Goal: Information Seeking & Learning: Check status

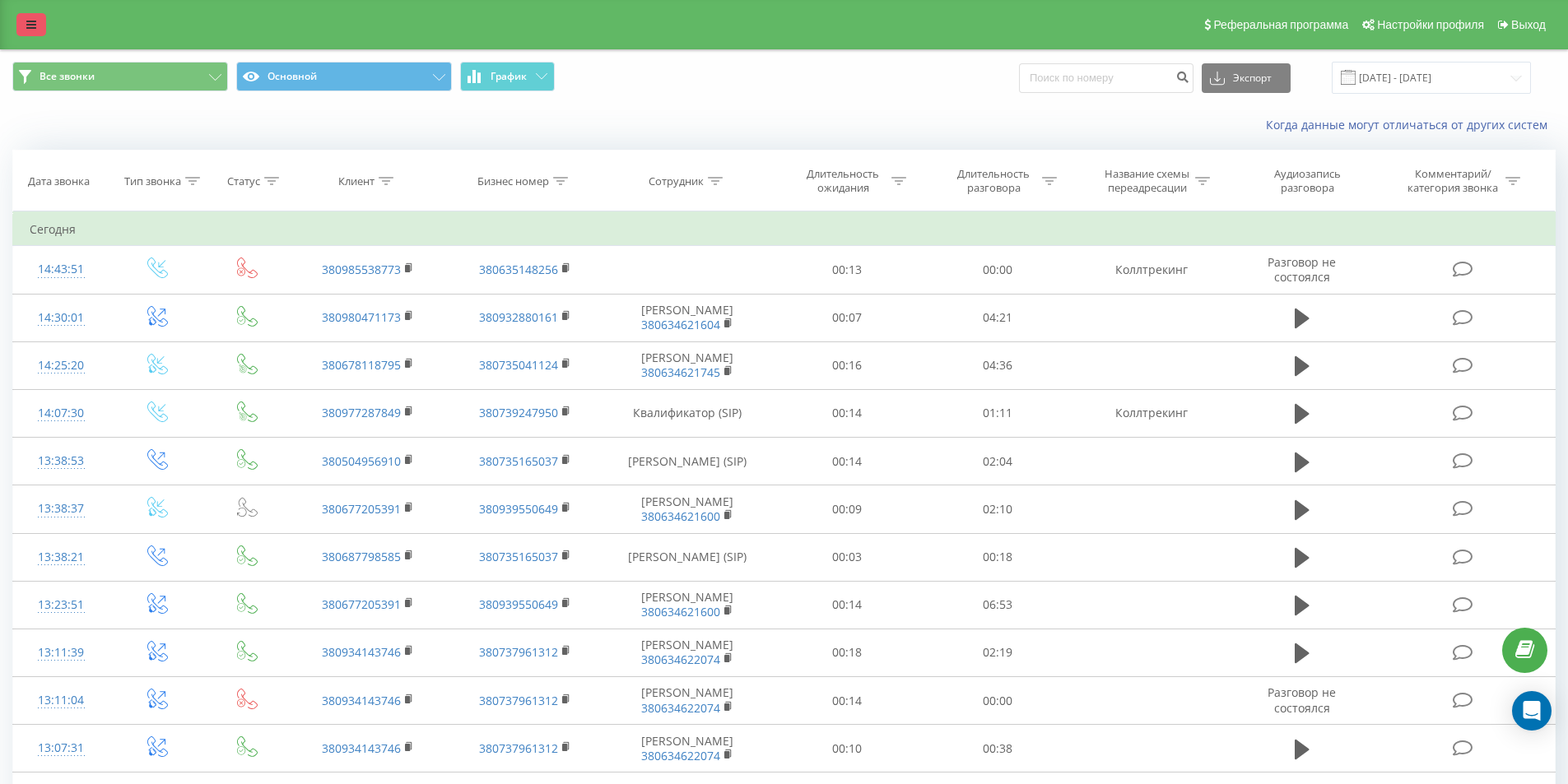
click at [28, 26] on icon at bounding box center [31, 25] width 9 height 11
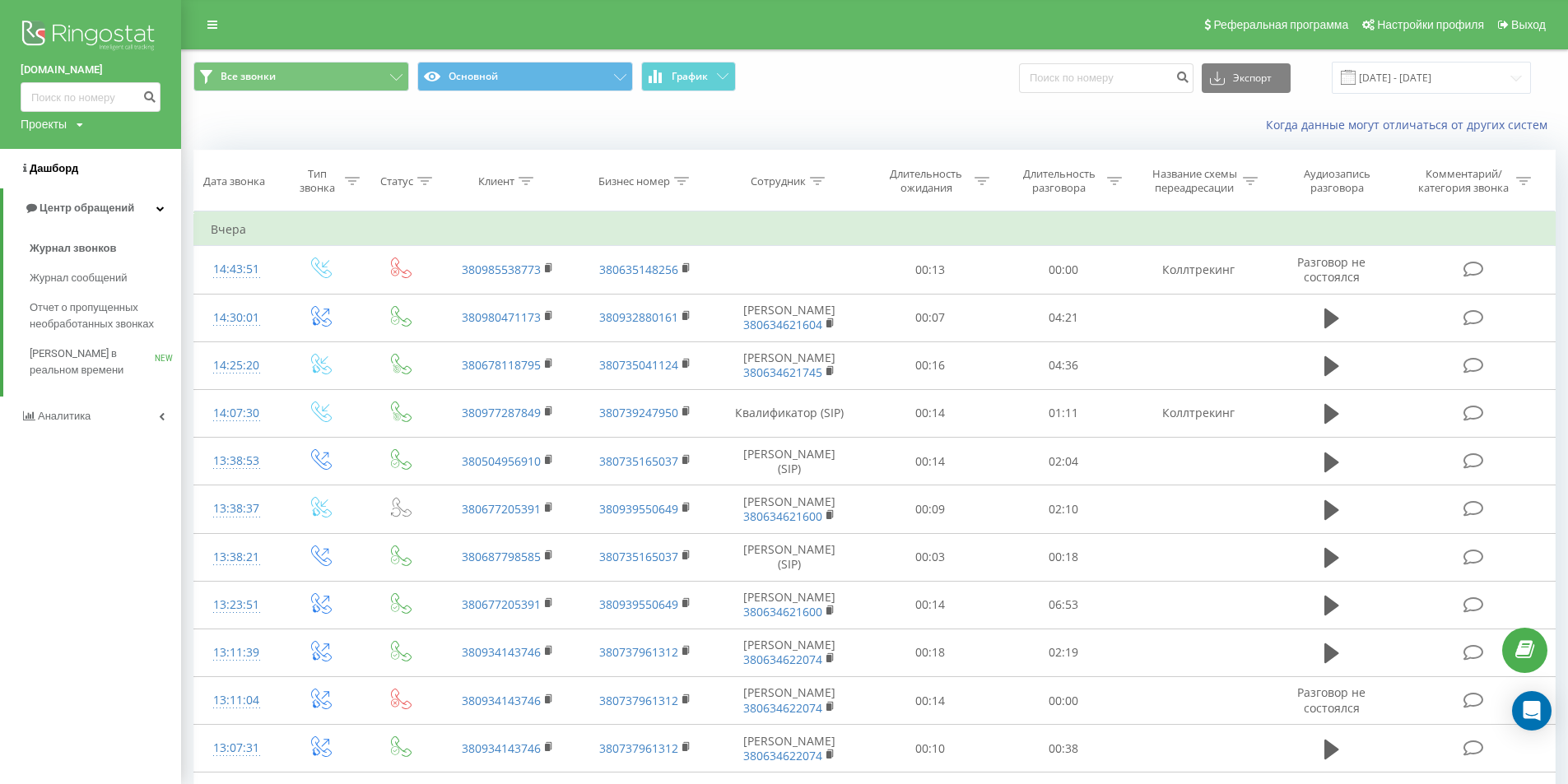
click at [65, 175] on span "Дашборд" at bounding box center [53, 168] width 48 height 12
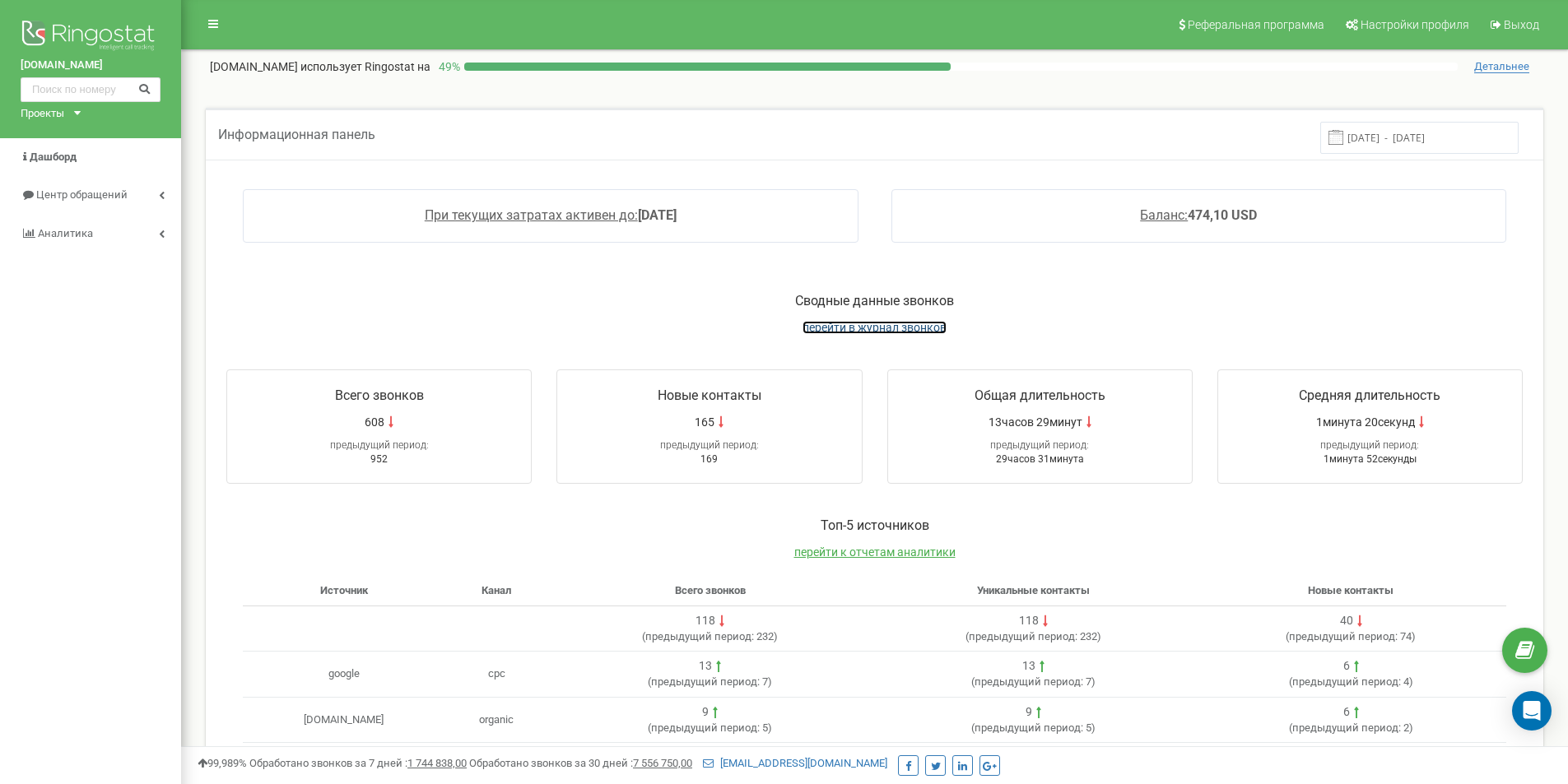
click at [851, 330] on span "перейти в журнал звонков" at bounding box center [875, 328] width 144 height 13
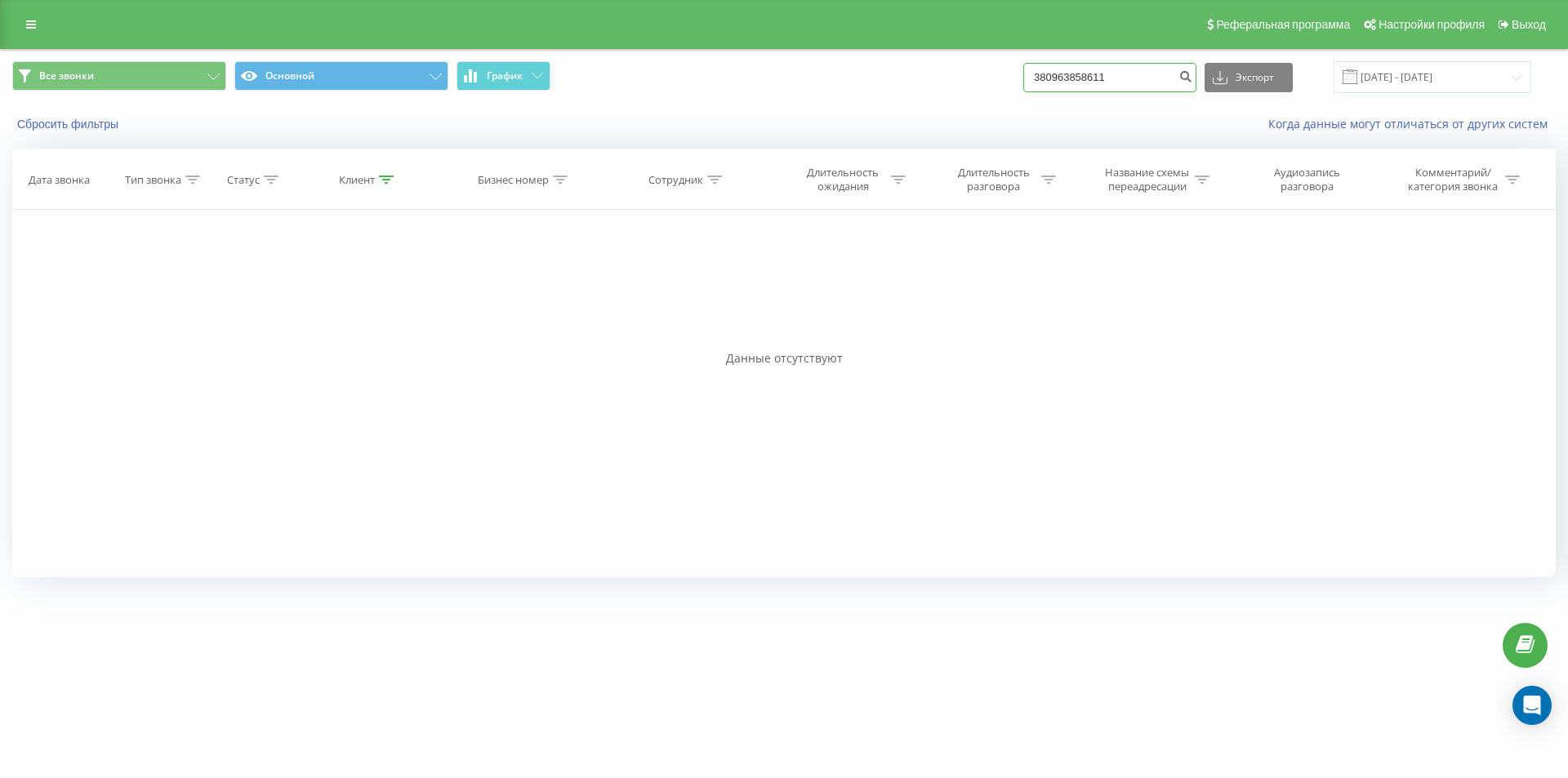
drag, startPoint x: 0, startPoint y: 0, endPoint x: 907, endPoint y: 77, distance: 910.3
click at [907, 77] on div "Все звонки Основной График 380963858611 Экспорт .csv .xls .xlsx 19.05.2025 - 19…" at bounding box center [784, 77] width 1544 height 32
paste input "6746594"
type input "380966746594"
click at [1192, 78] on icon "submit" at bounding box center [1185, 74] width 14 height 9
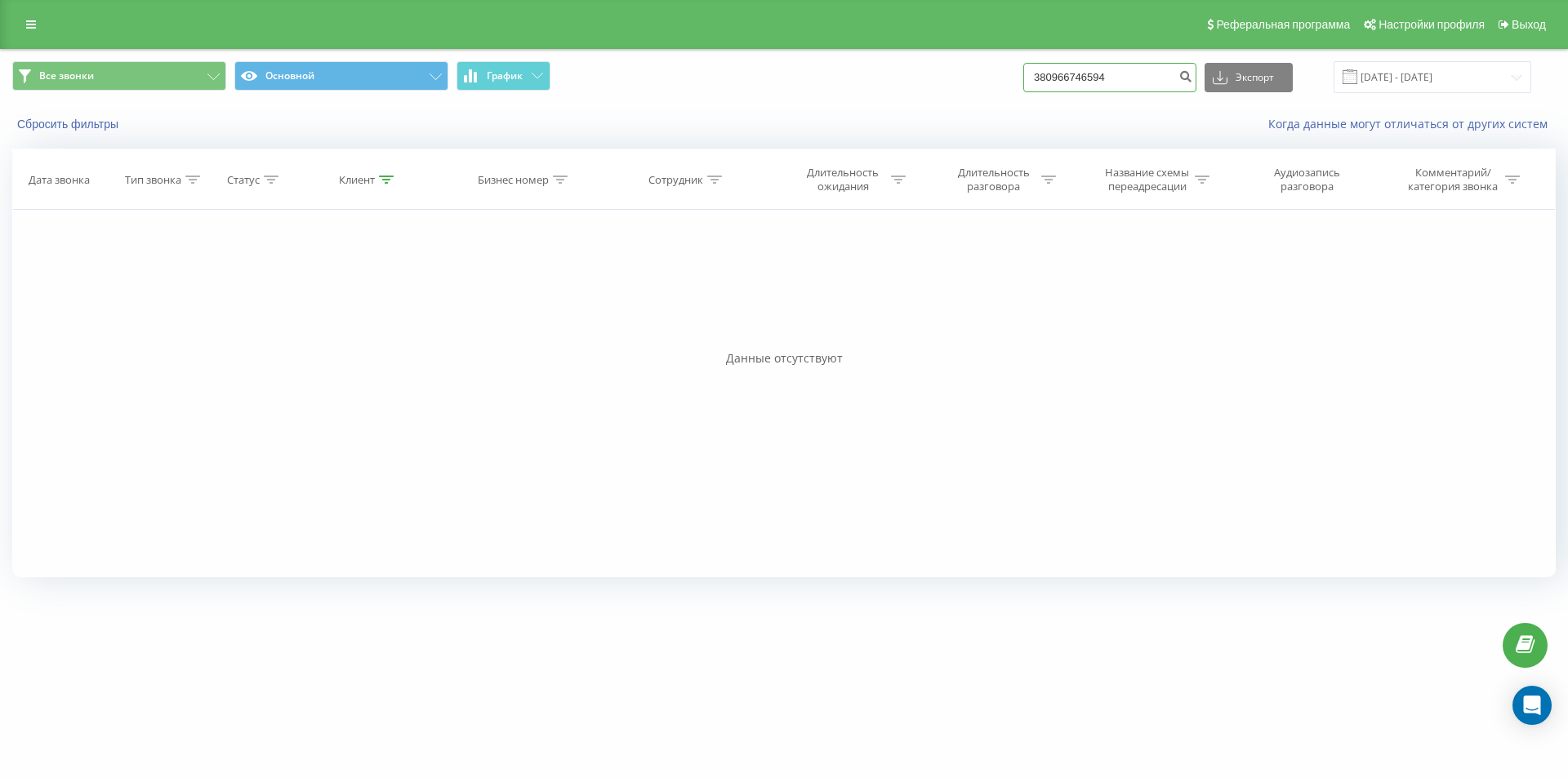
click at [1125, 80] on input "380966746594" at bounding box center [1110, 77] width 173 height 29
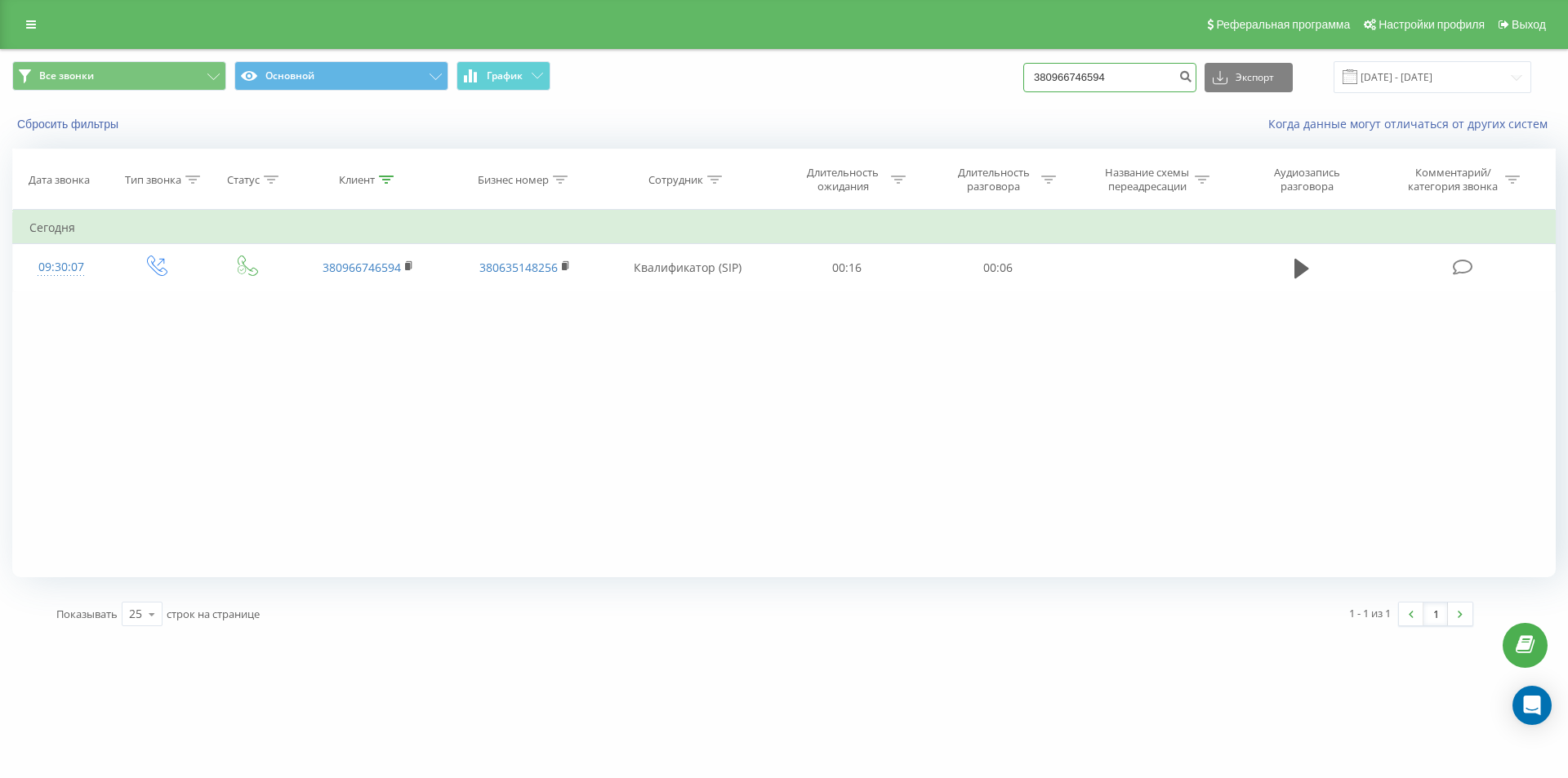
drag, startPoint x: 1085, startPoint y: 76, endPoint x: 975, endPoint y: 68, distance: 110.3
click at [980, 71] on div "Все звонки Основной График 380966746594 Экспорт .csv .xls .xlsx [DATE] - [DATE]" at bounding box center [784, 77] width 1544 height 32
paste input "31996170"
type input "380931996170"
click at [1192, 75] on icon "submit" at bounding box center [1185, 74] width 14 height 9
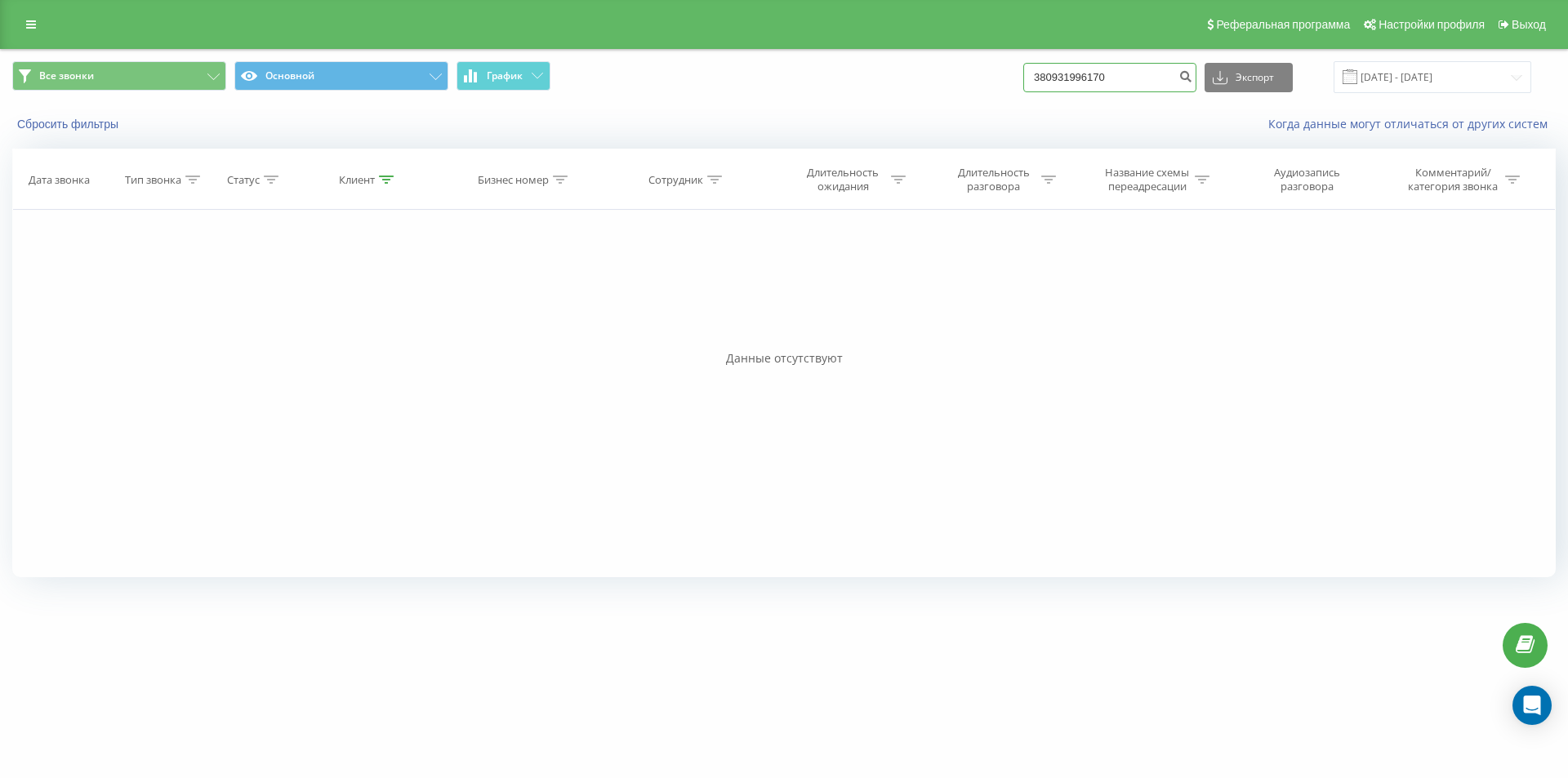
drag, startPoint x: 1130, startPoint y: 71, endPoint x: 959, endPoint y: 67, distance: 171.0
click at [964, 67] on div "Все звонки Основной График 380931996170 Экспорт .csv .xls .xlsx [DATE] - [DATE]" at bounding box center [784, 77] width 1544 height 32
paste input "636281808"
type input "380636281808"
drag, startPoint x: 1133, startPoint y: 79, endPoint x: 995, endPoint y: 65, distance: 138.7
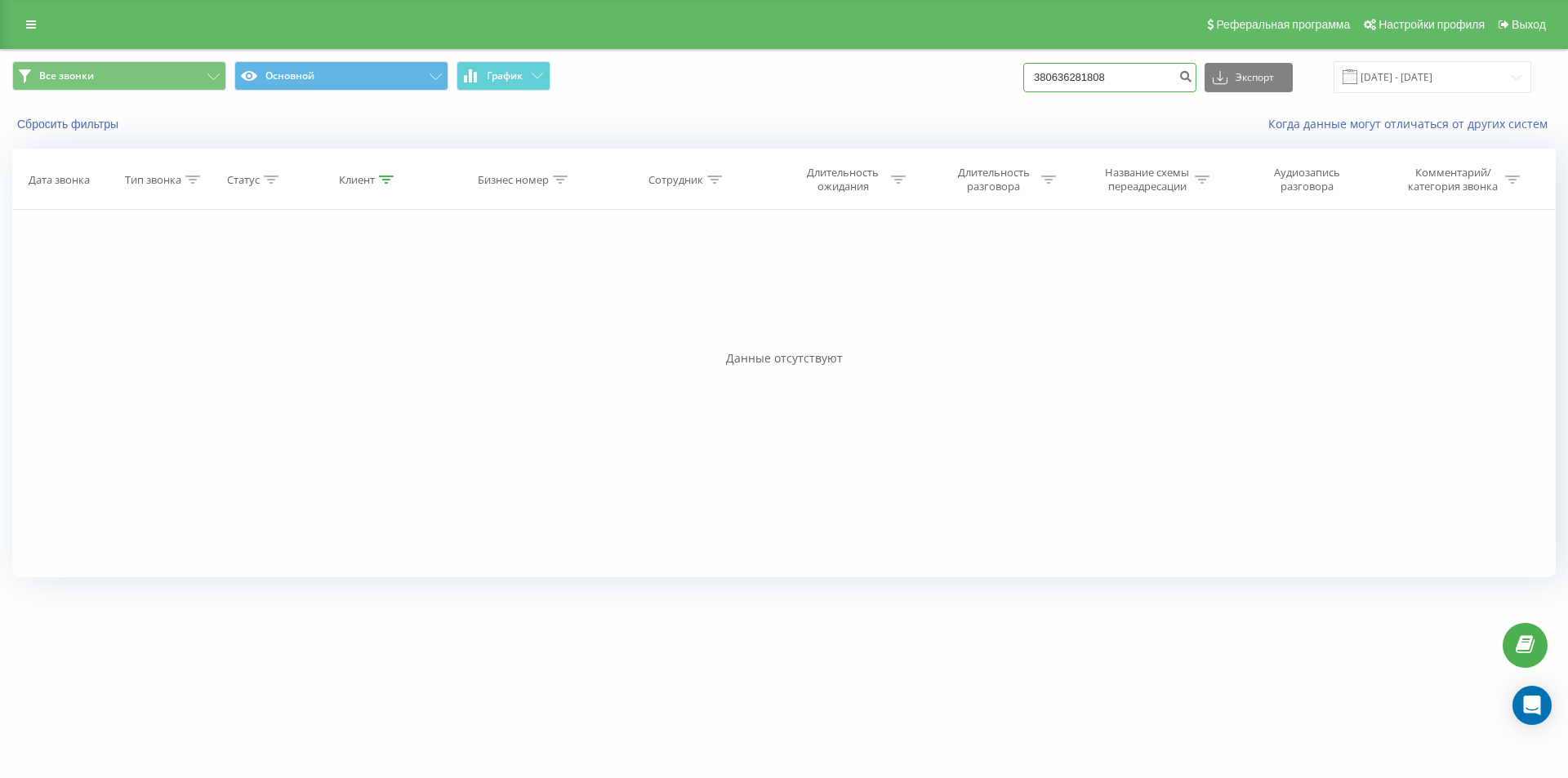
click at [998, 65] on div "Все звонки Основной График 380636281808 Экспорт .csv .xls .xlsx 20.05.2025 - 20…" at bounding box center [784, 77] width 1544 height 32
paste input "984813126"
type input "380984813126"
drag, startPoint x: 1083, startPoint y: 68, endPoint x: 1008, endPoint y: 68, distance: 75.0
click at [1008, 68] on div "Все звонки Основной График 380984813126 Экспорт .csv .xls .xlsx 20.05.2025 - 20…" at bounding box center [784, 77] width 1544 height 32
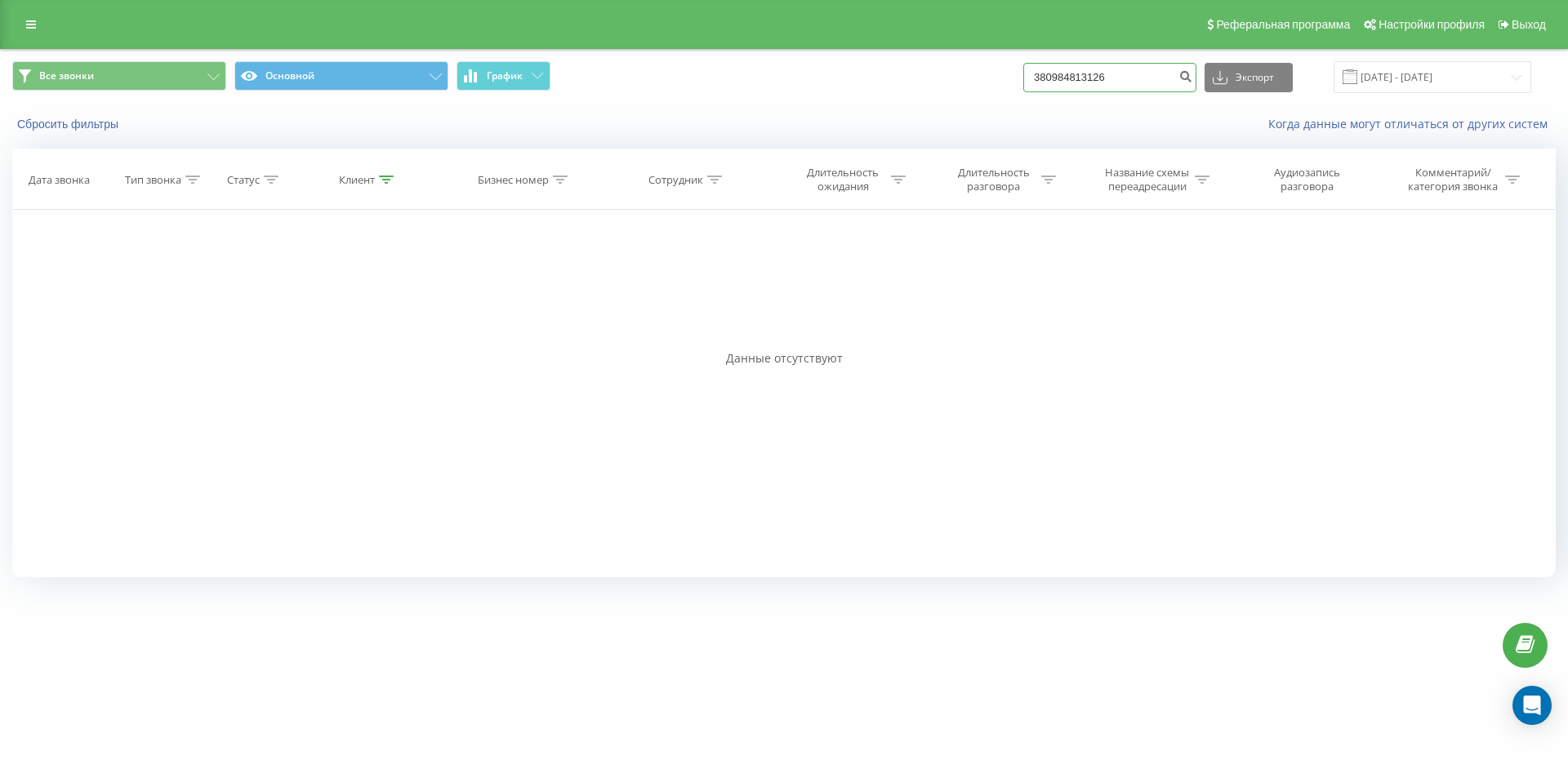
paste input "0983694258"
type input "0983694258"
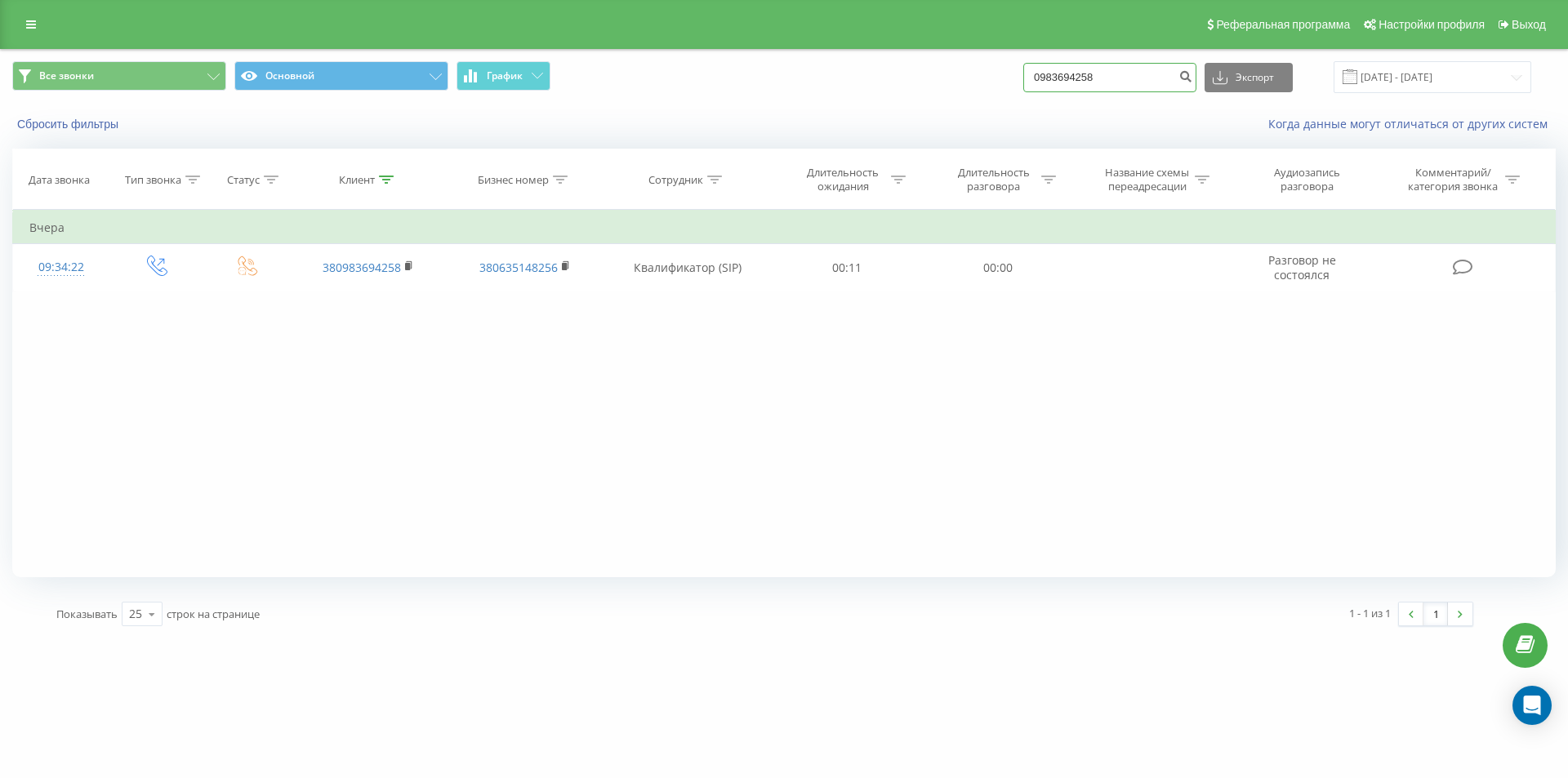
drag, startPoint x: 1100, startPoint y: 76, endPoint x: 1004, endPoint y: 63, distance: 96.9
click at [1004, 63] on div "Все звонки Основной График 0983694258 Экспорт .csv .xls .xlsx [DATE] - [DATE]" at bounding box center [784, 77] width 1544 height 32
paste input "380984079173"
type input "380984079173"
drag, startPoint x: 1165, startPoint y: 82, endPoint x: 933, endPoint y: 82, distance: 232.0
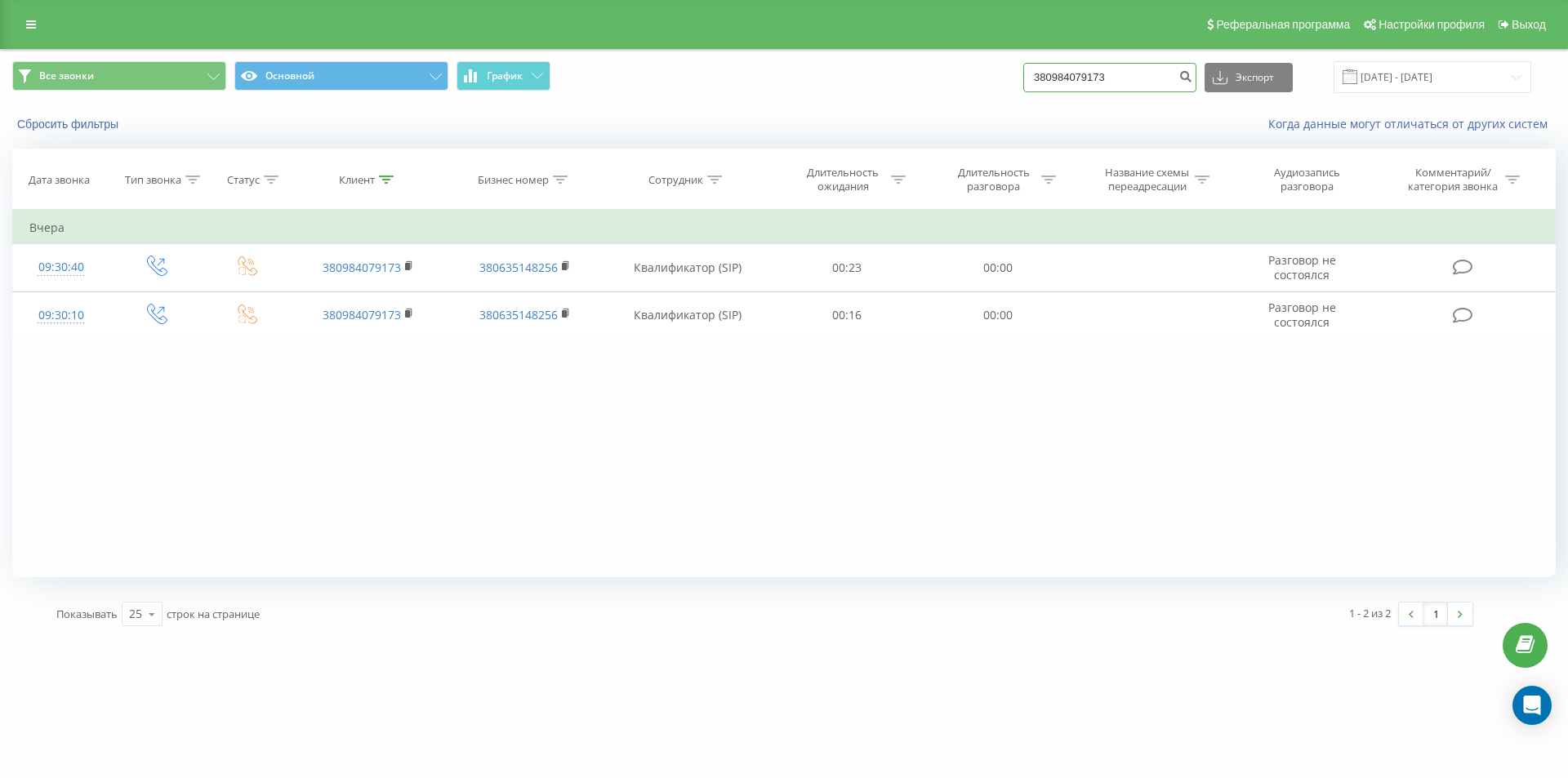
click at [933, 82] on div "Все звонки Основной График 380984079173 Экспорт .csv .xls .xlsx 20.05.2025 - 20…" at bounding box center [784, 77] width 1544 height 32
paste input "380 (96) 287-71-55"
click at [1133, 76] on input "380 (96) 287-71-55" at bounding box center [1110, 77] width 173 height 29
type input "380962877155"
drag, startPoint x: 1109, startPoint y: 78, endPoint x: 1015, endPoint y: 80, distance: 94.0
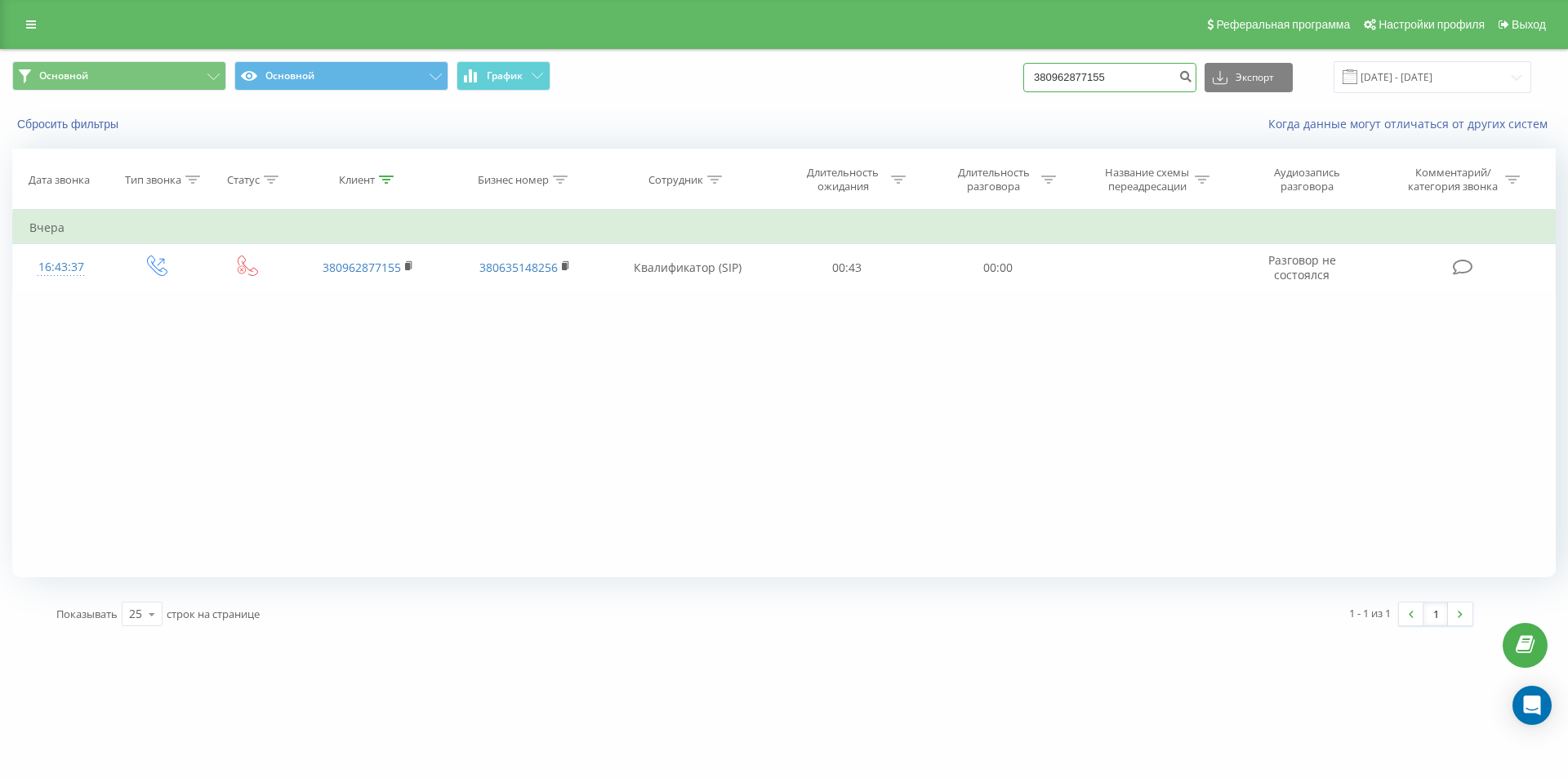
click at [1017, 80] on div "Основной Основной График 380962877155 Экспорт .csv .xls .xlsx 20.05.2025 - 20.0…" at bounding box center [784, 77] width 1544 height 32
paste input "3858611"
type input "380963858611"
click at [1196, 75] on button "submit" at bounding box center [1186, 77] width 22 height 29
